Goal: Contribute content: Add original content to the website for others to see

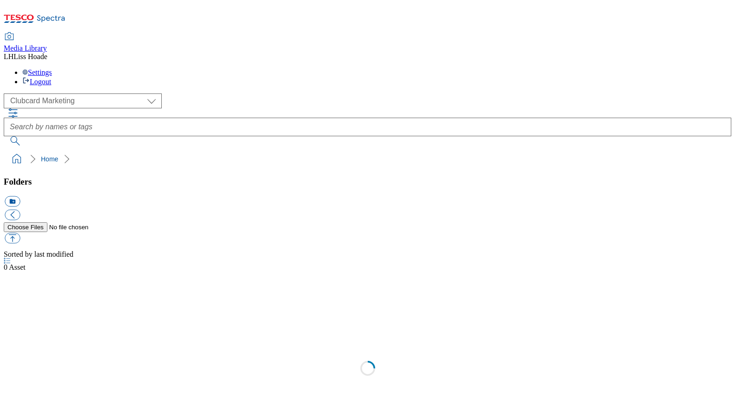
scroll to position [0, 0]
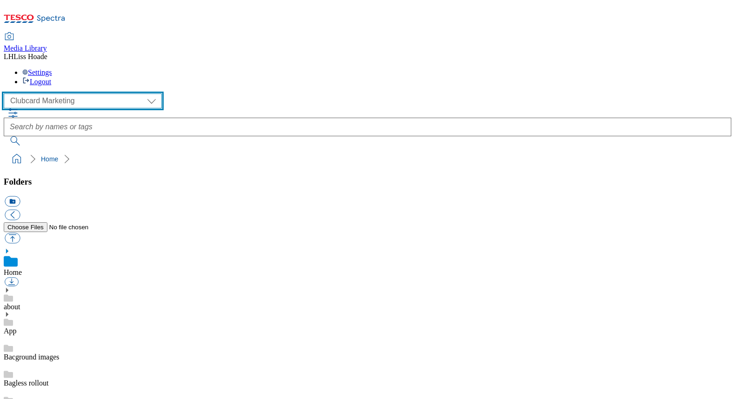
click at [83, 93] on select "Clubcard Marketing Dotcom UK GHS Marketing UK GHS Product UK GHS ROI" at bounding box center [83, 100] width 158 height 15
select select "flare-ghs-mktg"
click at [7, 93] on select "Clubcard Marketing Dotcom UK GHS Marketing UK GHS Product UK GHS ROI" at bounding box center [83, 100] width 158 height 15
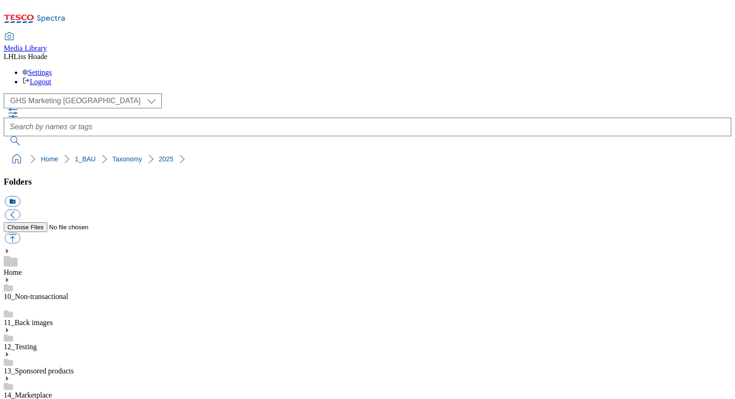
click at [20, 196] on button "icon_new_folder" at bounding box center [12, 201] width 15 height 11
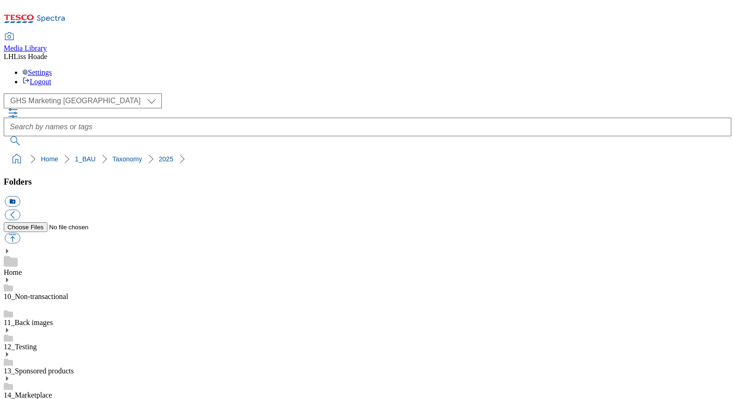
type input "2530"
click at [20, 233] on button "button" at bounding box center [12, 238] width 15 height 11
type input "C:\fakepath\GHS-Vis-Nav-743x430-Cheese.jpg"
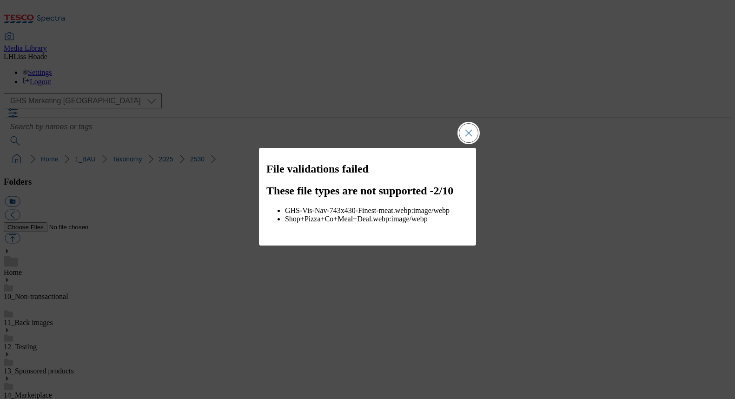
click at [470, 137] on button "Close Modal" at bounding box center [468, 133] width 19 height 19
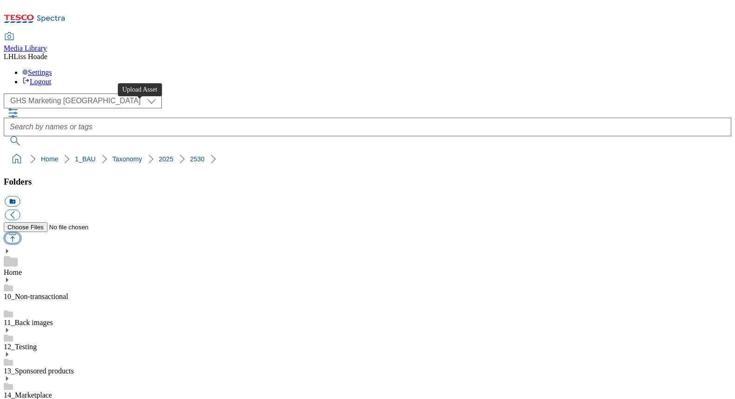
click at [20, 233] on button "button" at bounding box center [12, 238] width 15 height 11
type input "C:\fakepath\GHS-Vis-Nav-743x430-Cheese.jpg"
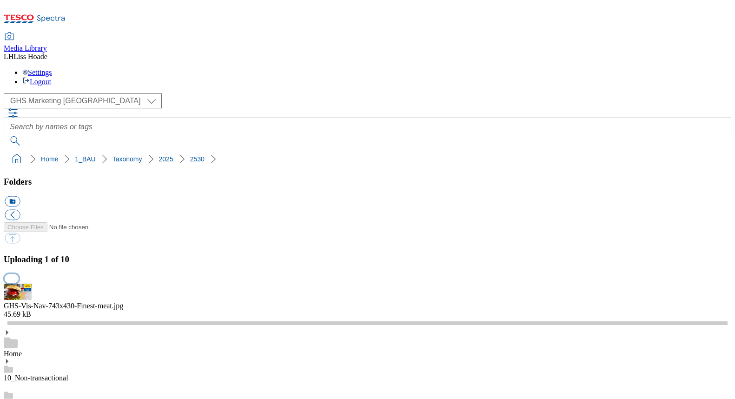
click at [19, 274] on button "button" at bounding box center [12, 278] width 14 height 9
click at [19, 282] on button "button" at bounding box center [12, 278] width 14 height 9
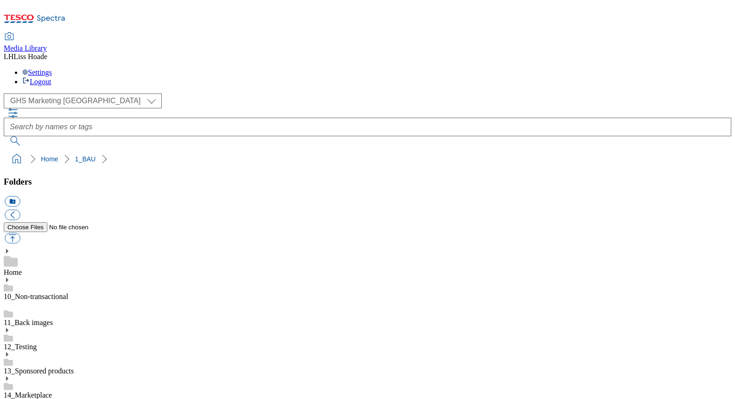
select select "flare-ghs-mktg"
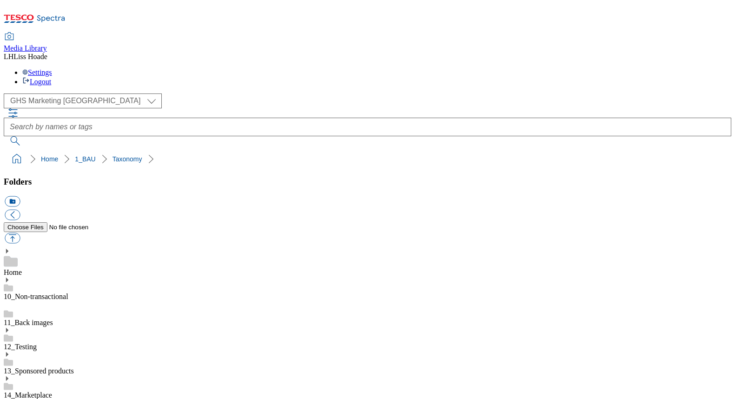
scroll to position [30, 0]
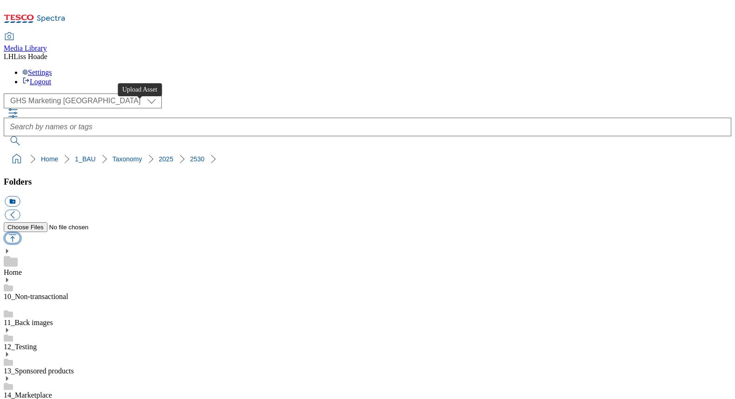
click at [20, 233] on button "button" at bounding box center [12, 238] width 15 height 11
type input "C:\fakepath\GHS-Vis-Nav-743x430-Cheese.jpg"
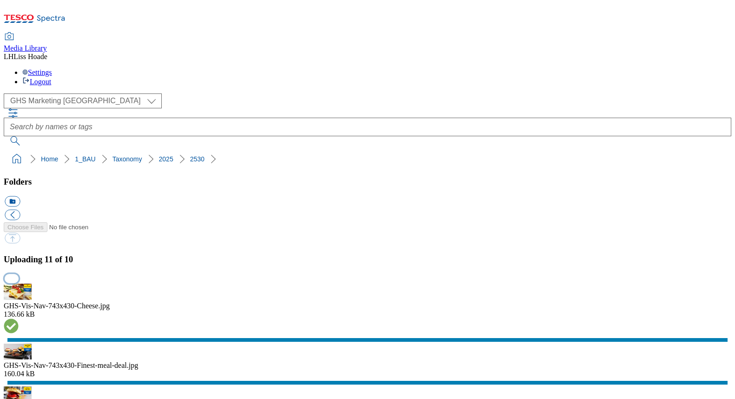
click at [19, 274] on button "button" at bounding box center [12, 278] width 14 height 9
click at [19, 282] on button "button" at bounding box center [12, 278] width 14 height 9
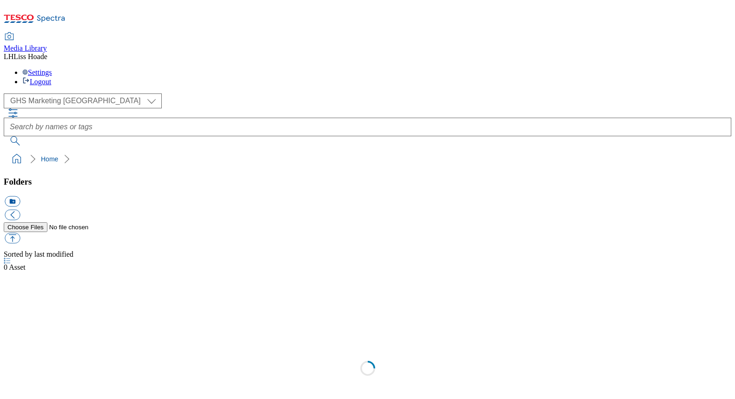
select select "flare-ghs-mktg"
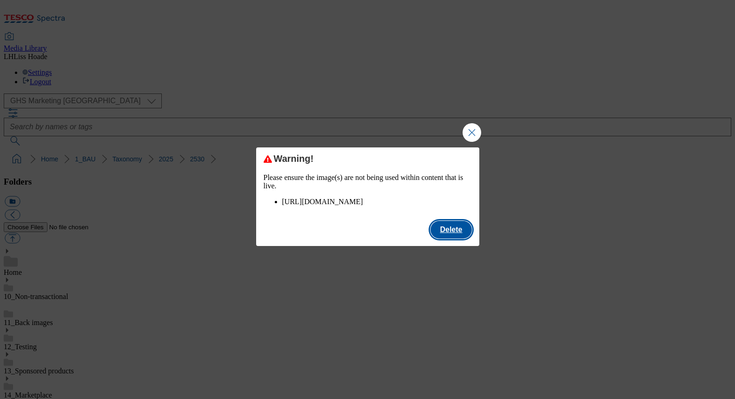
click at [441, 237] on button "Delete" at bounding box center [450, 230] width 41 height 18
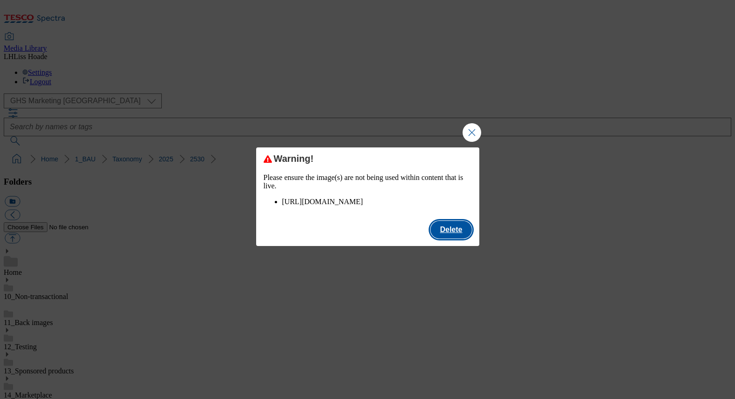
click at [448, 238] on button "Delete" at bounding box center [450, 230] width 41 height 18
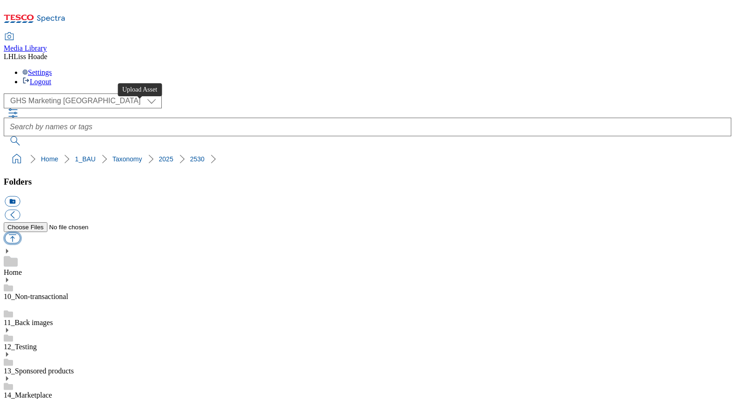
click at [20, 233] on button "button" at bounding box center [12, 238] width 15 height 11
type input "C:\fakepath\GHS-Vis-Nav-743x430-Cheese.jpg"
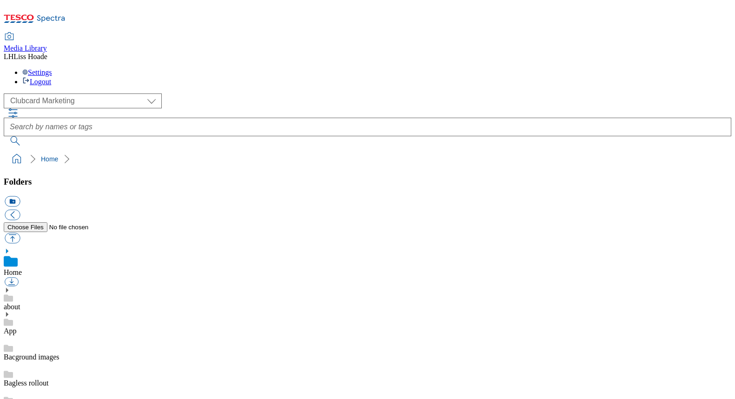
scroll to position [0, 0]
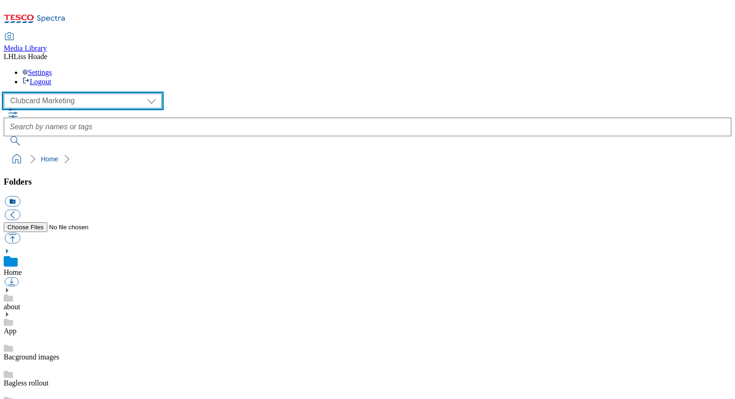
click at [50, 93] on select "Clubcard Marketing Dotcom [GEOGRAPHIC_DATA] GHS Marketing [GEOGRAPHIC_DATA] GHS…" at bounding box center [83, 100] width 158 height 15
select select "flare-ghs-mktg"
click at [7, 93] on select "Clubcard Marketing Dotcom UK GHS Marketing UK GHS Product UK GHS ROI" at bounding box center [83, 100] width 158 height 15
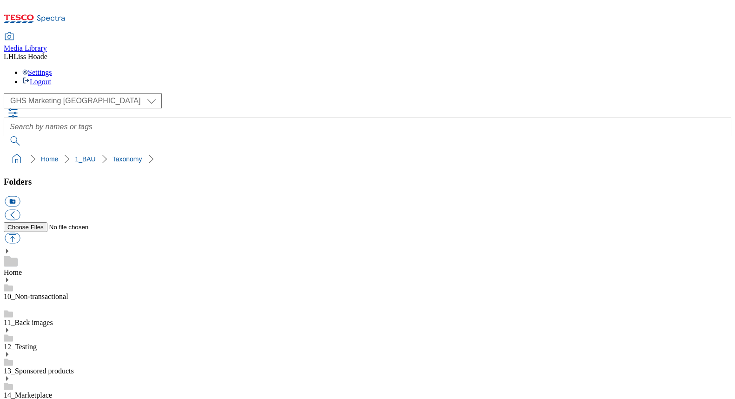
click at [20, 233] on button "button" at bounding box center [12, 238] width 15 height 11
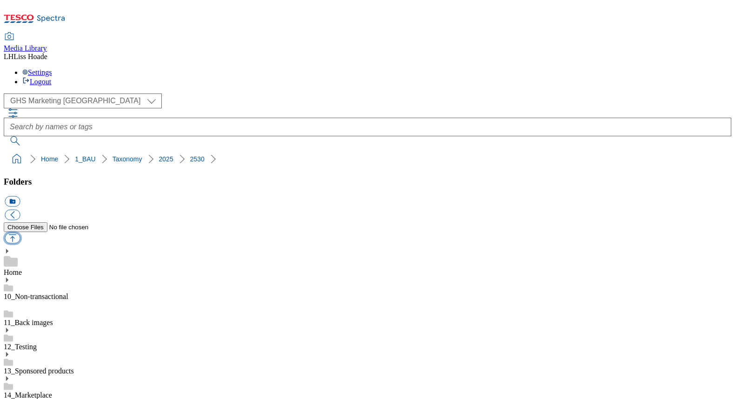
type input "C:\fakepath\GHS-Vis-Nav-743x430-Cheese.jpg"
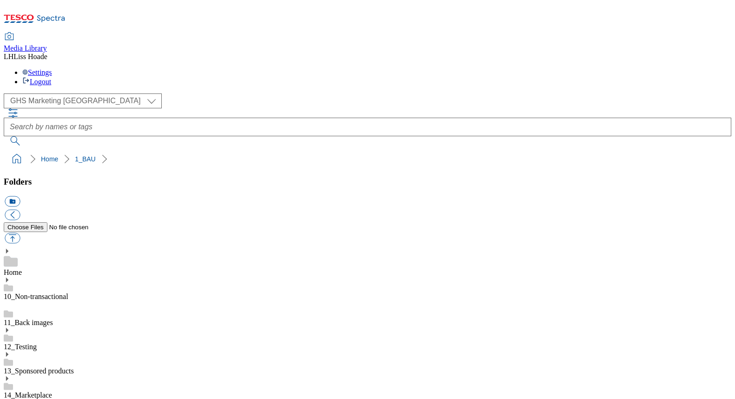
select select "flare-ghs-mktg"
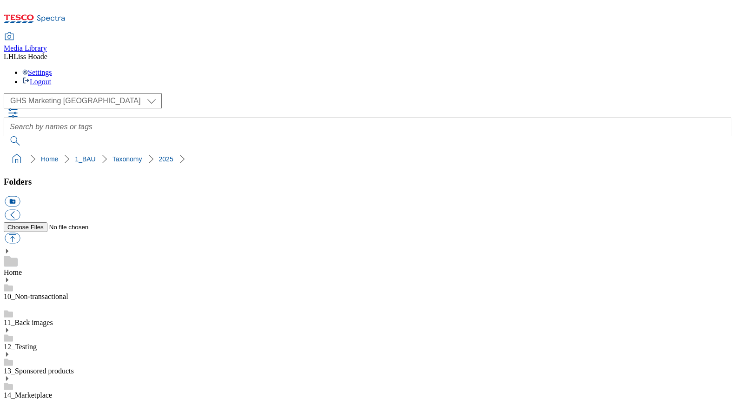
click at [20, 233] on button "button" at bounding box center [12, 238] width 15 height 11
type input "C:\fakepath\GHS-Vis-Nav-743x430-Finest-meal-deal.jpg"
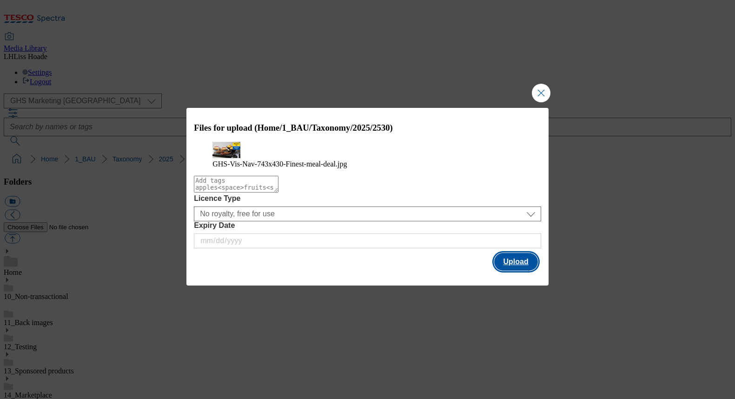
click at [525, 265] on button "Upload" at bounding box center [516, 262] width 44 height 18
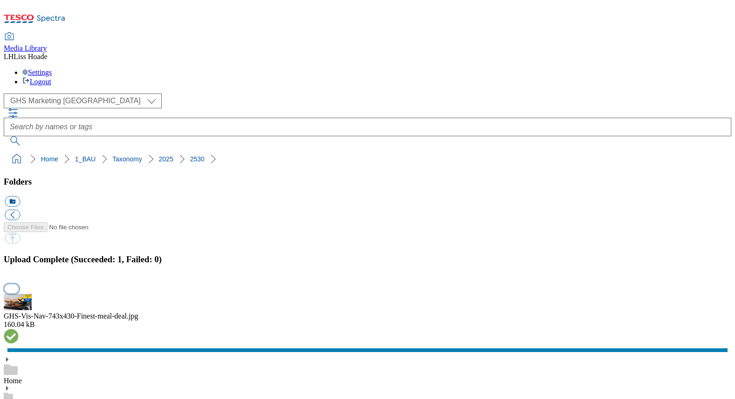
click at [19, 284] on button "button" at bounding box center [12, 288] width 14 height 9
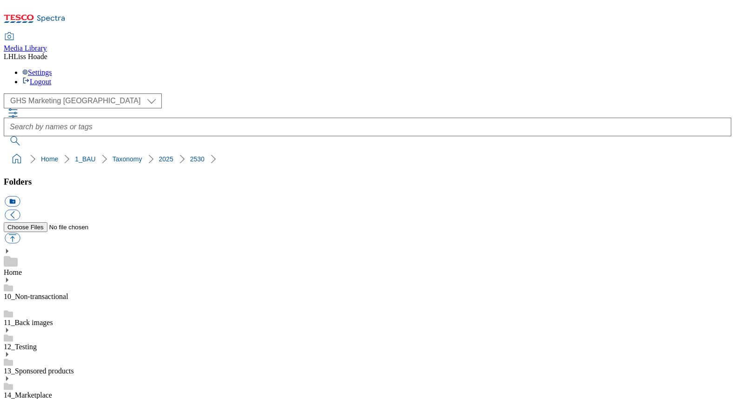
click at [20, 233] on button "button" at bounding box center [12, 238] width 15 height 11
type input "C:\fakepath\GHS-Vis-Nav-743x430-Finest-meat.jpg"
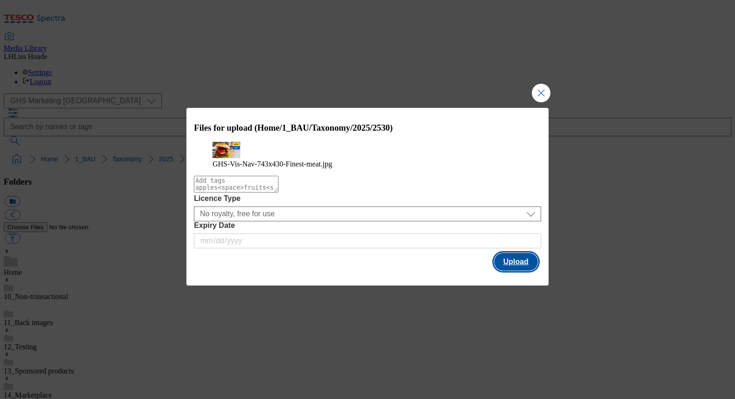
click at [525, 270] on button "Upload" at bounding box center [516, 262] width 44 height 18
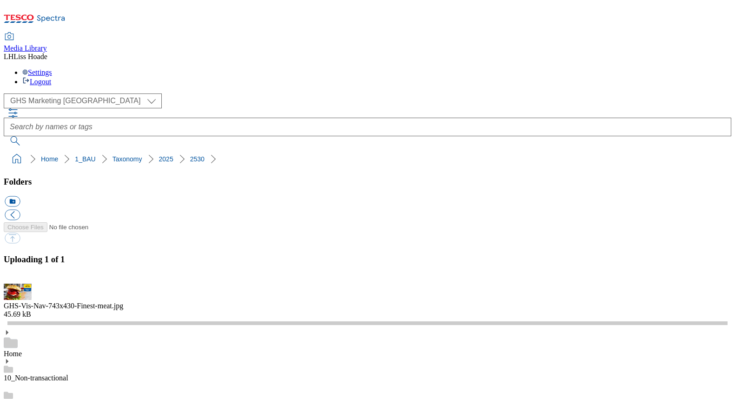
click at [592, 310] on div "45.69 kB" at bounding box center [367, 314] width 727 height 8
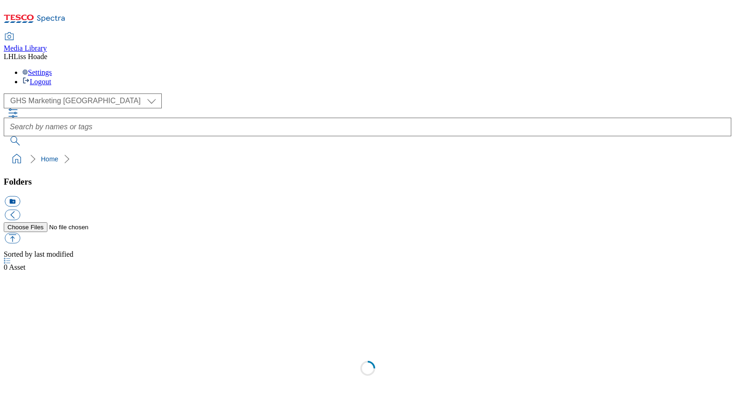
select select "flare-ghs-mktg"
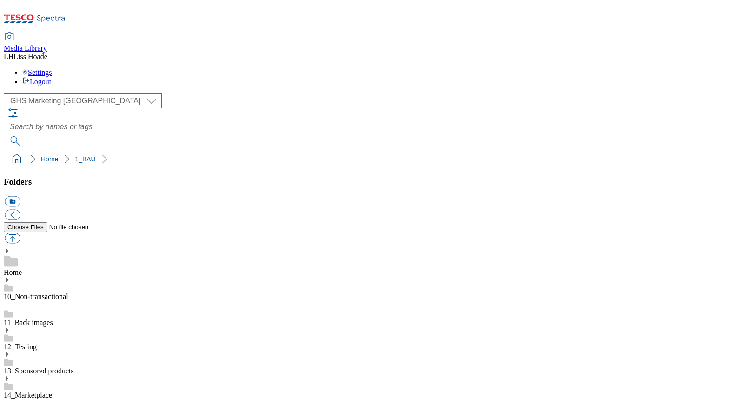
click at [20, 233] on button "button" at bounding box center [12, 238] width 15 height 11
type input "C:\fakepath\GHS-Vis-Nav-743x430-pizza.jpg"
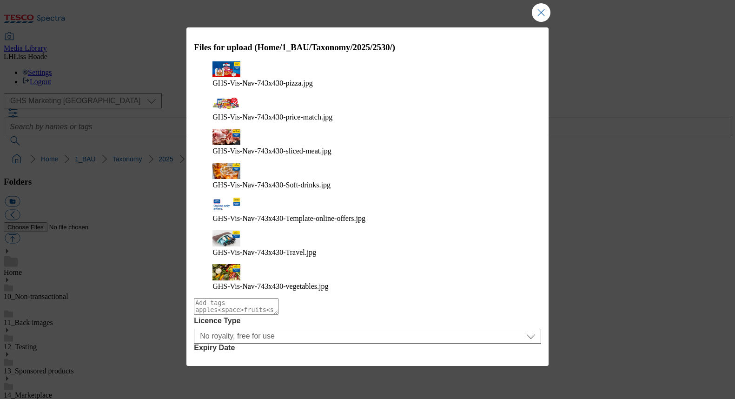
click at [519, 375] on button "Upload" at bounding box center [516, 384] width 44 height 18
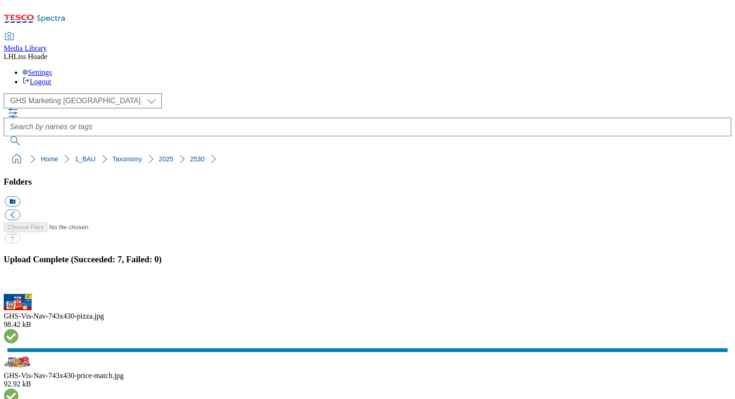
scroll to position [287, 0]
click at [19, 284] on button "button" at bounding box center [12, 288] width 14 height 9
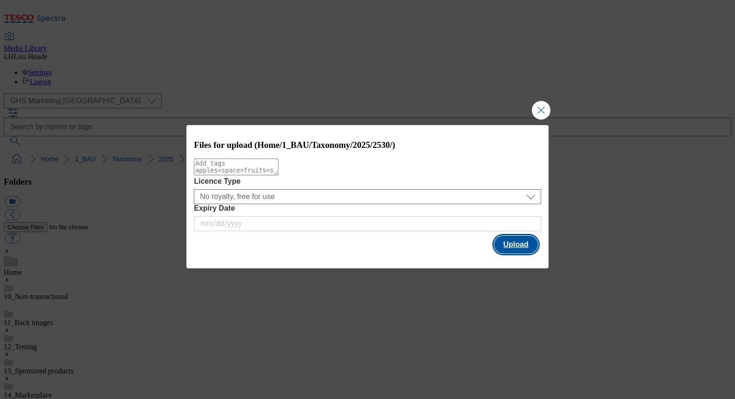
click at [513, 243] on button "Upload" at bounding box center [516, 245] width 44 height 18
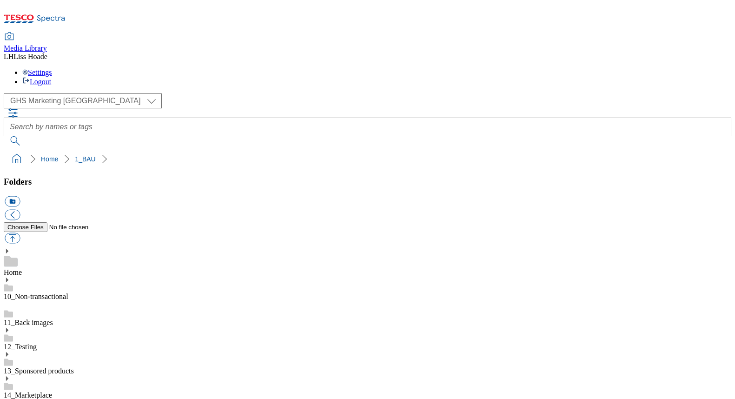
select select "flare-ghs-mktg"
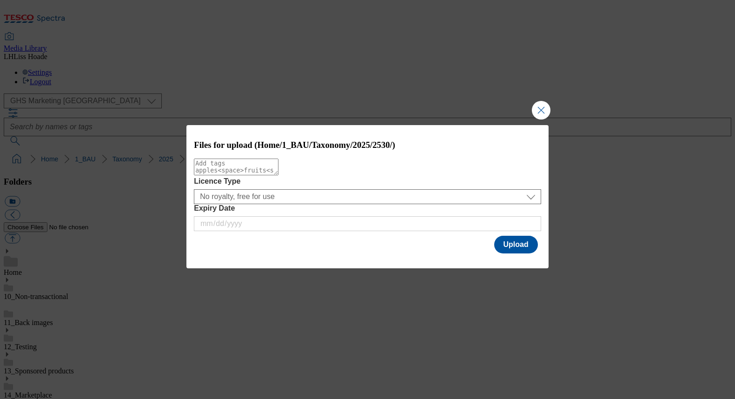
scroll to position [311, 0]
click at [519, 245] on button "Upload" at bounding box center [516, 245] width 44 height 18
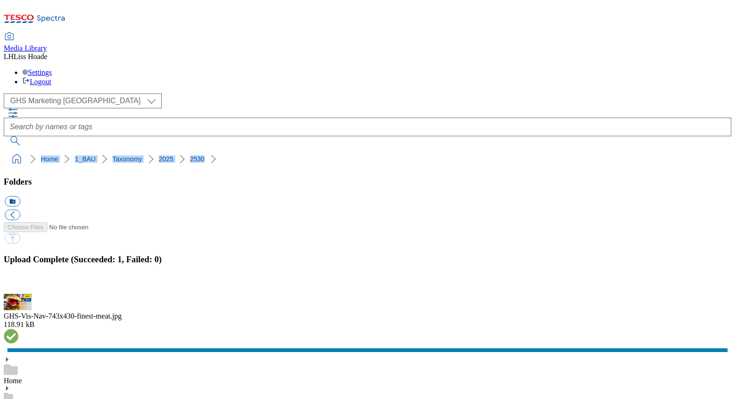
drag, startPoint x: 198, startPoint y: 85, endPoint x: 0, endPoint y: 84, distance: 197.9
click at [4, 150] on nav "Home 1_BAU Taxonomy 2025 2530" at bounding box center [367, 159] width 727 height 18
copy ol "Home 1_BAU Taxonomy 2025 2530"
